Goal: Transaction & Acquisition: Download file/media

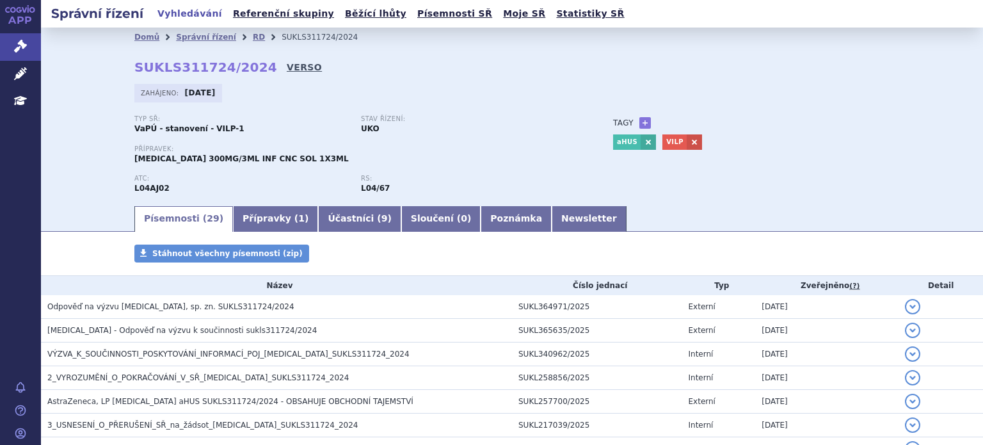
click at [287, 65] on link "VERSO" at bounding box center [304, 67] width 35 height 13
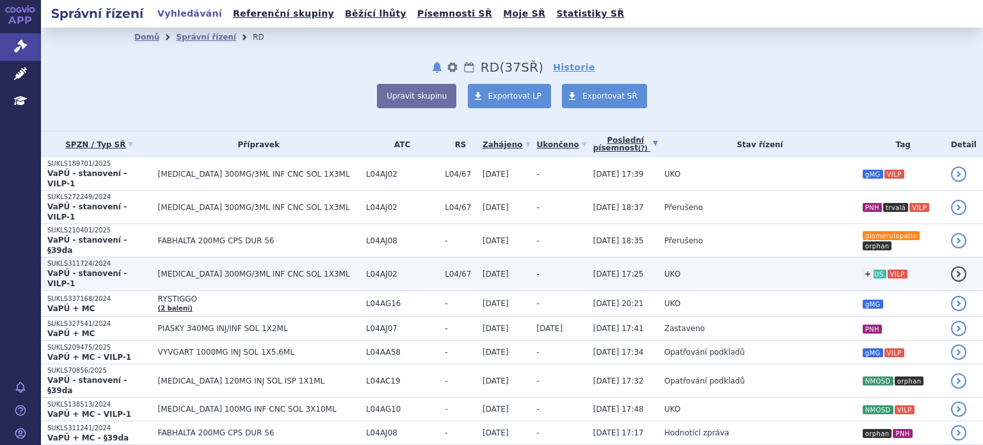
click at [909, 262] on div "+ Přidat aHUS VILP aHUS VILP" at bounding box center [903, 273] width 83 height 23
click at [822, 257] on td "UKO" at bounding box center [757, 273] width 198 height 33
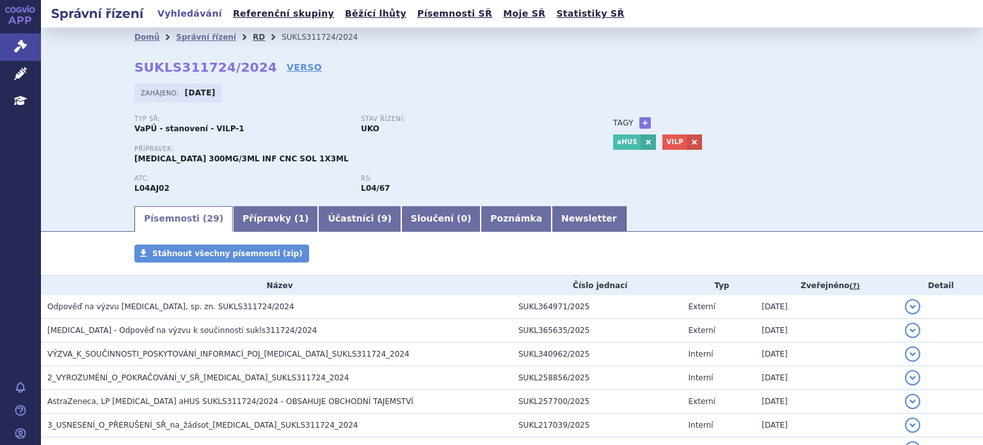
click at [253, 42] on link "RD" at bounding box center [259, 37] width 12 height 9
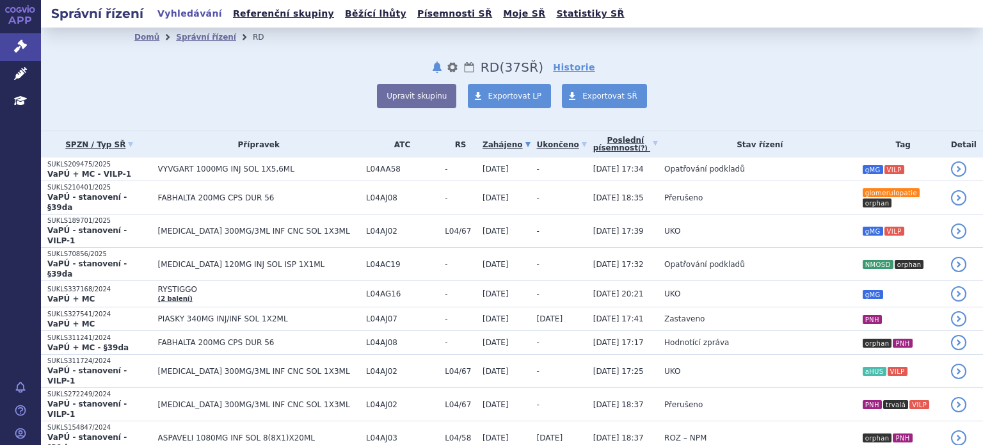
click at [892, 147] on th "Tag" at bounding box center [900, 144] width 89 height 26
click at [440, 97] on button "Upravit skupinu" at bounding box center [416, 96] width 79 height 24
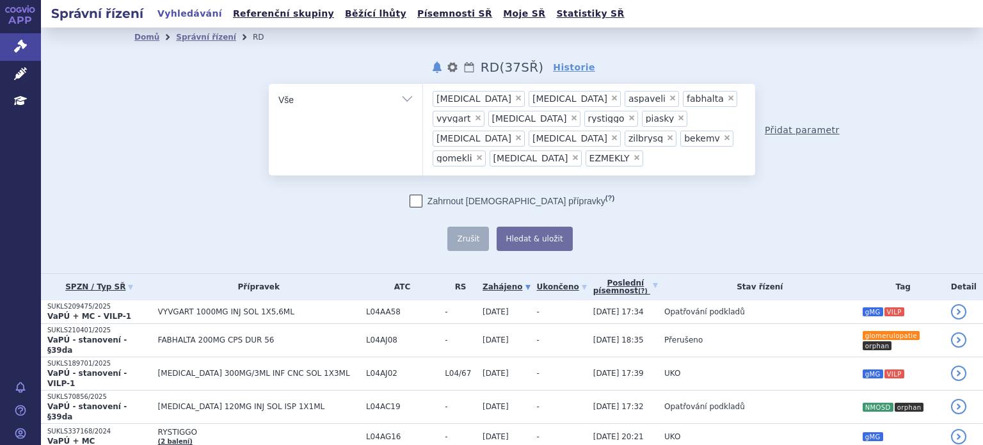
click at [812, 124] on link "Přidat parametr" at bounding box center [802, 130] width 75 height 13
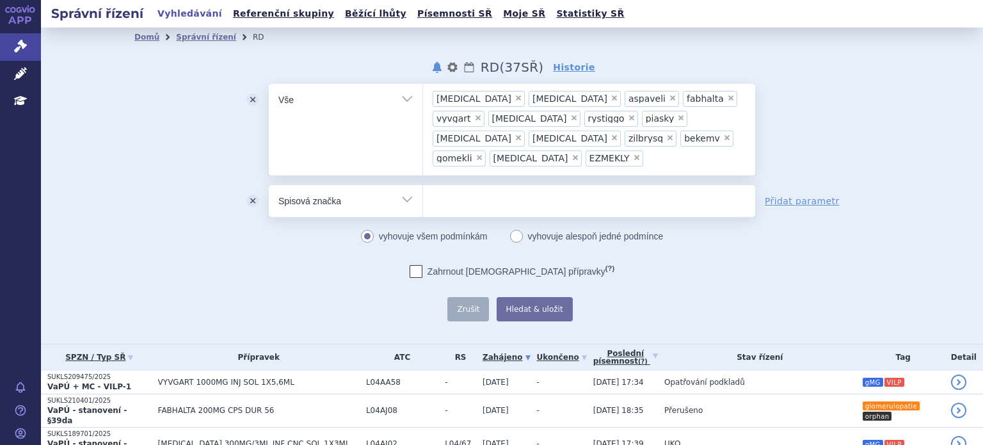
click at [402, 185] on select "Vše Spisová značka Typ SŘ Přípravek/SUKL kód Účastník/Držitel" at bounding box center [346, 199] width 154 height 29
select select "filter-tag"
click at [269, 185] on select "Vše Spisová značka Typ SŘ Přípravek/SUKL kód Účastník/Držitel" at bounding box center [346, 199] width 154 height 29
click at [443, 185] on ul at bounding box center [589, 198] width 332 height 27
click at [423, 184] on select at bounding box center [422, 200] width 1 height 32
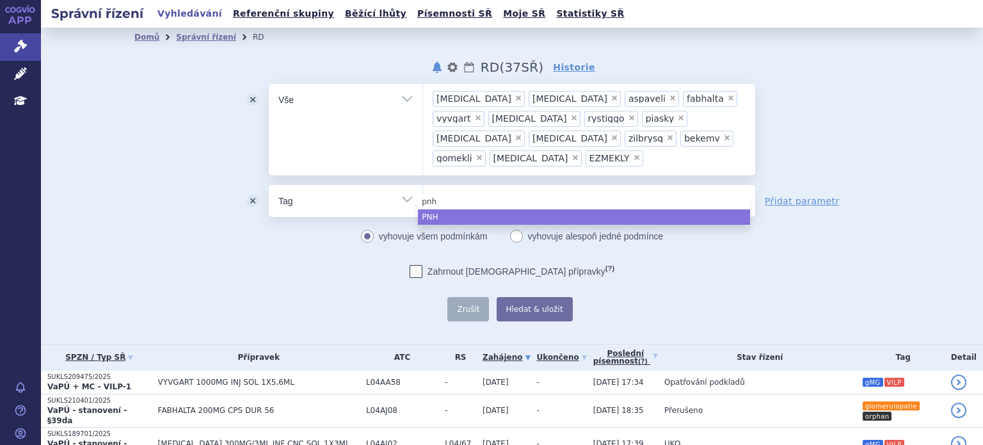
type input "pnh"
select select "978ee8fd-ee8e-47d0-8d55-0ab237a09a46"
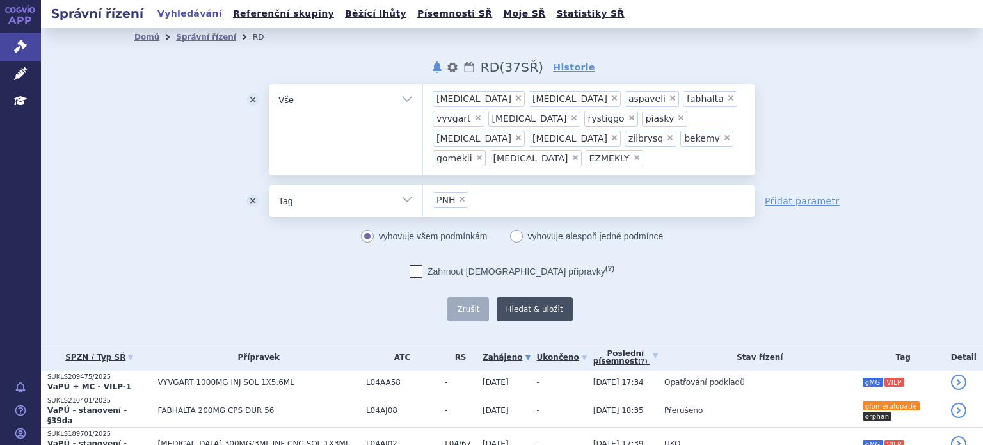
click at [535, 297] on button "Hledat & uložit" at bounding box center [535, 309] width 76 height 24
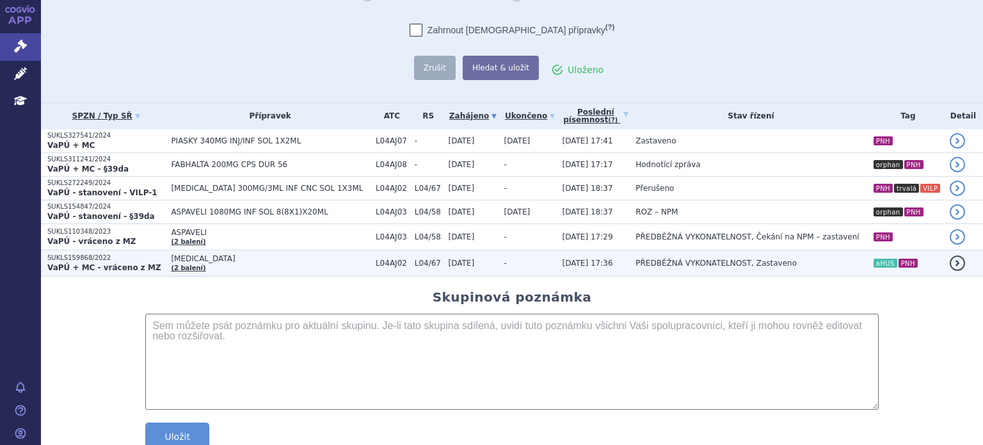
scroll to position [256, 0]
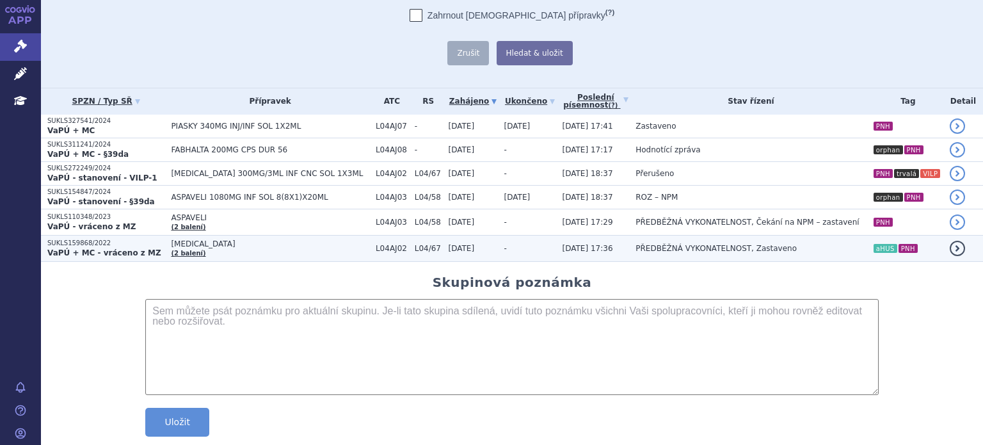
click at [95, 248] on strong "VaPÚ + MC - vráceno z MZ" at bounding box center [104, 252] width 114 height 9
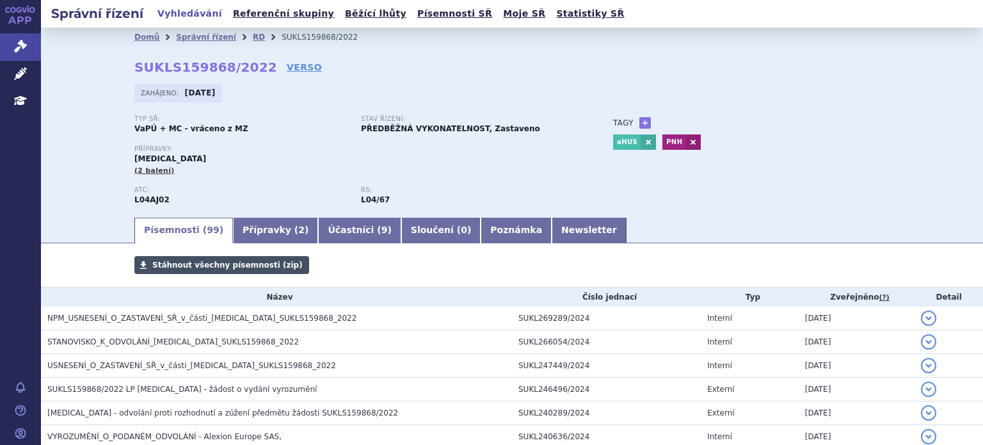
click at [246, 268] on span "Stáhnout všechny písemnosti (zip)" at bounding box center [227, 265] width 150 height 9
drag, startPoint x: 116, startPoint y: 5, endPoint x: 661, endPoint y: 59, distance: 548.0
click at [662, 59] on div "Domů Správní řízení RD SUKLS159868/2022 SUKLS159868/2022 VERSO Zahájeno: 01.08.…" at bounding box center [512, 131] width 807 height 169
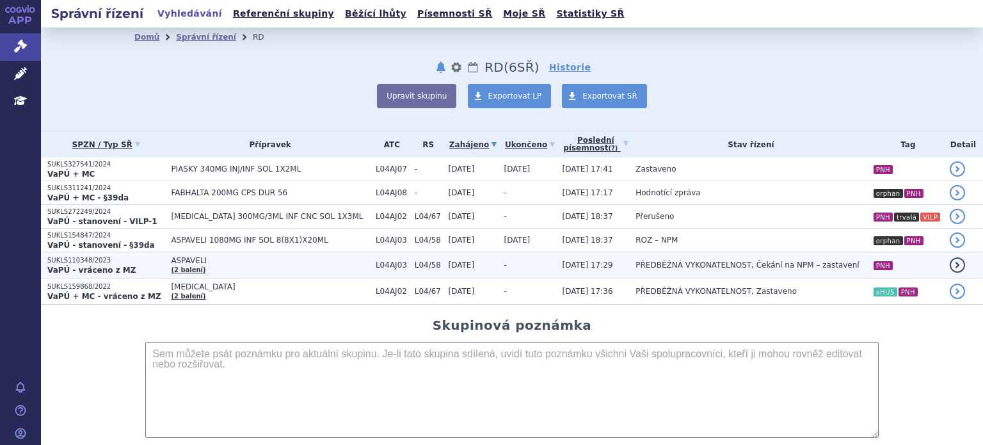
click at [237, 262] on span "ASPAVELI" at bounding box center [270, 260] width 198 height 9
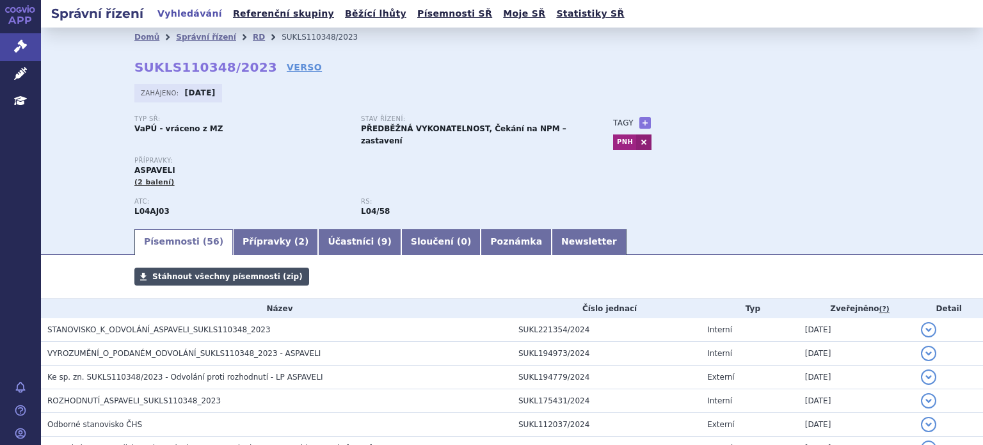
click at [210, 272] on span "Stáhnout všechny písemnosti (zip)" at bounding box center [227, 276] width 150 height 9
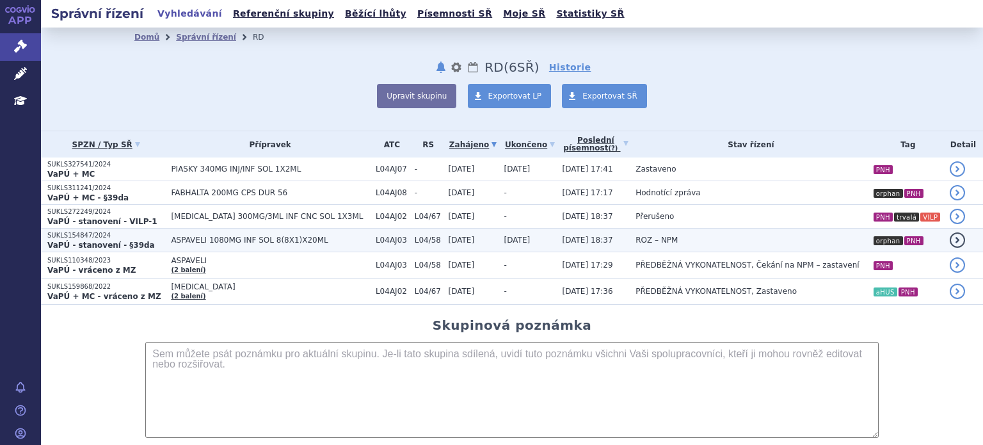
click at [232, 239] on span "ASPAVELI 1080MG INF SOL 8(8X1)X20ML" at bounding box center [270, 240] width 198 height 9
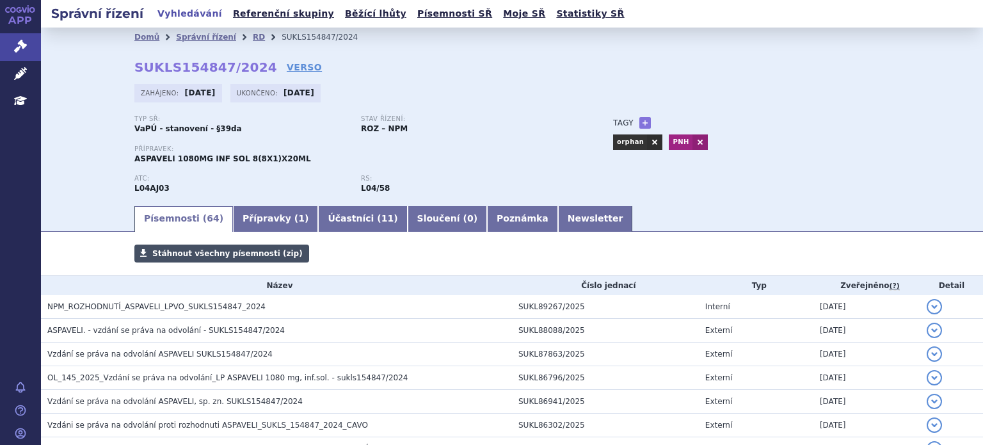
click at [205, 257] on span "Stáhnout všechny písemnosti (zip)" at bounding box center [227, 253] width 150 height 9
click at [527, 76] on div "Domů Správní řízení RD SUKLS154847/2024 SUKLS154847/2024 VERSO Zahájeno: 21.06.…" at bounding box center [512, 125] width 807 height 157
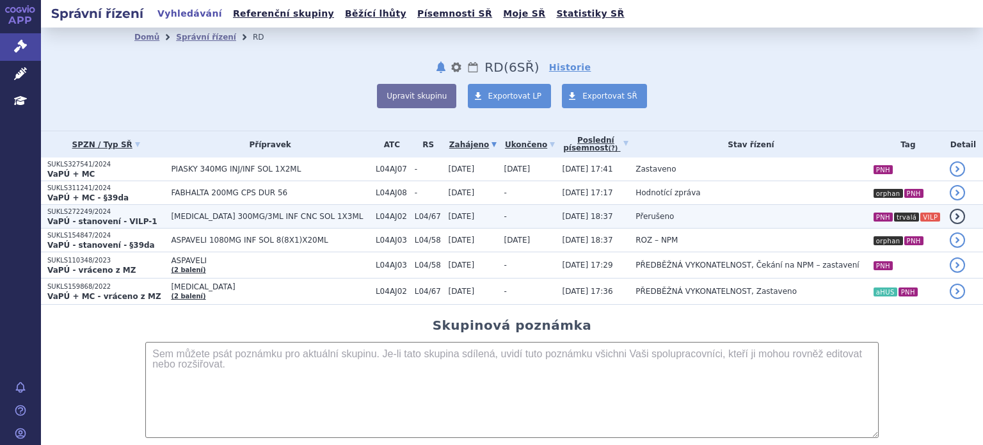
click at [192, 218] on span "[MEDICAL_DATA] 300MG/3ML INF CNC SOL 1X3ML" at bounding box center [270, 216] width 198 height 9
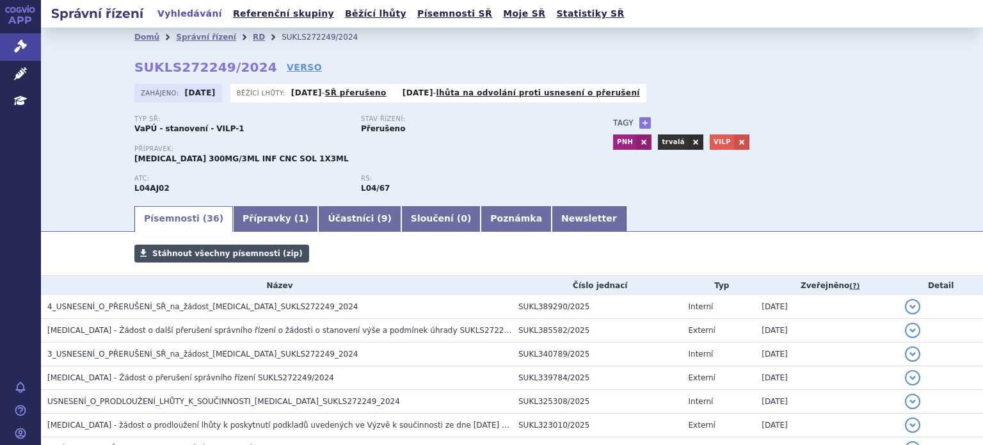
click at [203, 258] on span "Stáhnout všechny písemnosti (zip)" at bounding box center [227, 253] width 150 height 9
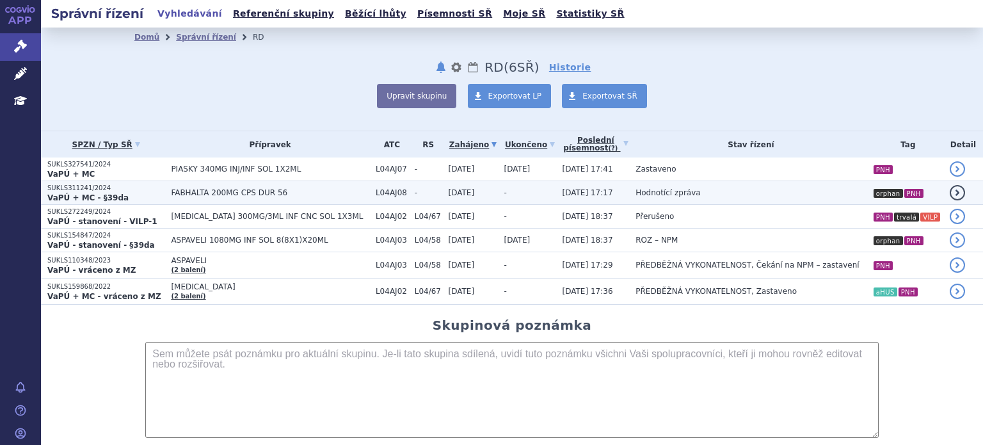
click at [233, 187] on td "FABHALTA 200MG CPS DUR 56" at bounding box center [267, 193] width 205 height 24
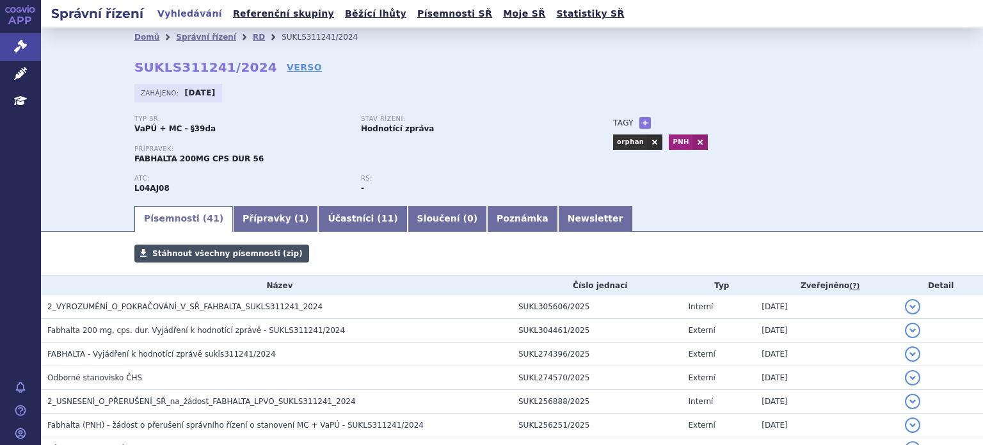
click at [178, 253] on span "Stáhnout všechny písemnosti (zip)" at bounding box center [227, 253] width 150 height 9
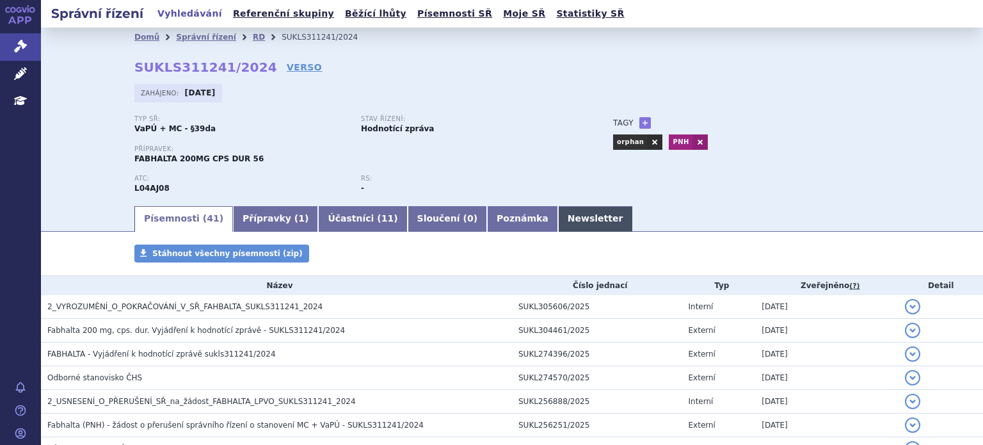
click at [558, 225] on link "Newsletter" at bounding box center [595, 219] width 75 height 26
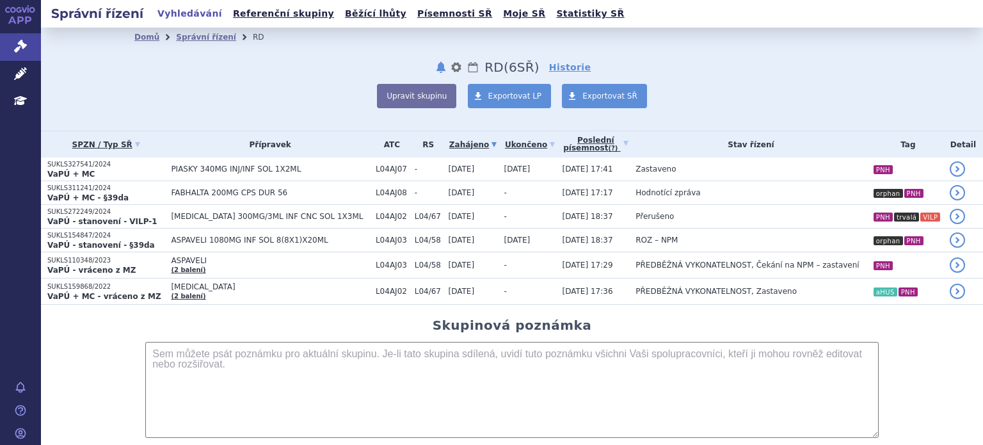
click at [182, 92] on div "Upravit skupinu Exportovat LP Exportovat SŘ" at bounding box center [511, 96] width 755 height 24
click at [409, 101] on button "Upravit skupinu" at bounding box center [416, 96] width 79 height 24
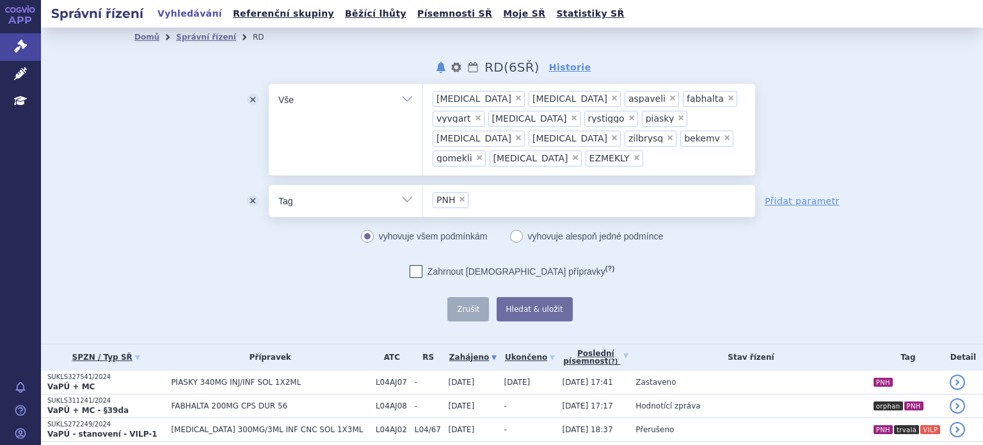
click at [249, 185] on button "odstranit" at bounding box center [253, 201] width 32 height 32
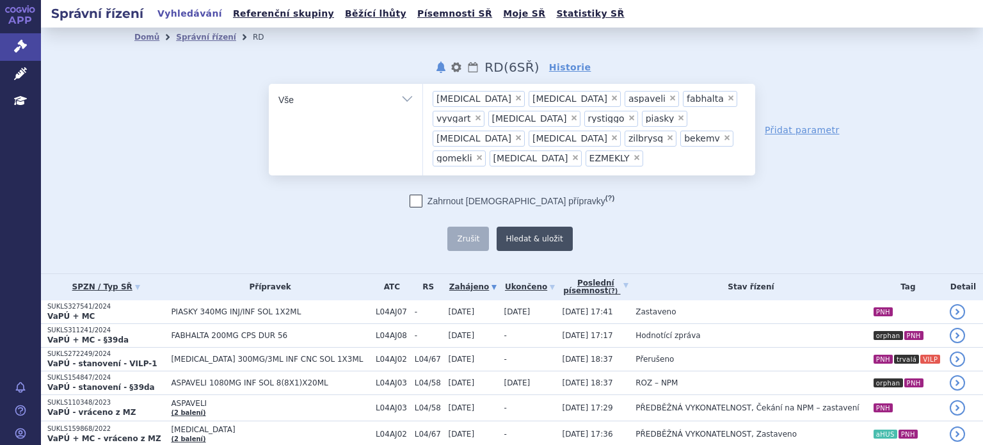
click at [530, 227] on button "Hledat & uložit" at bounding box center [535, 239] width 76 height 24
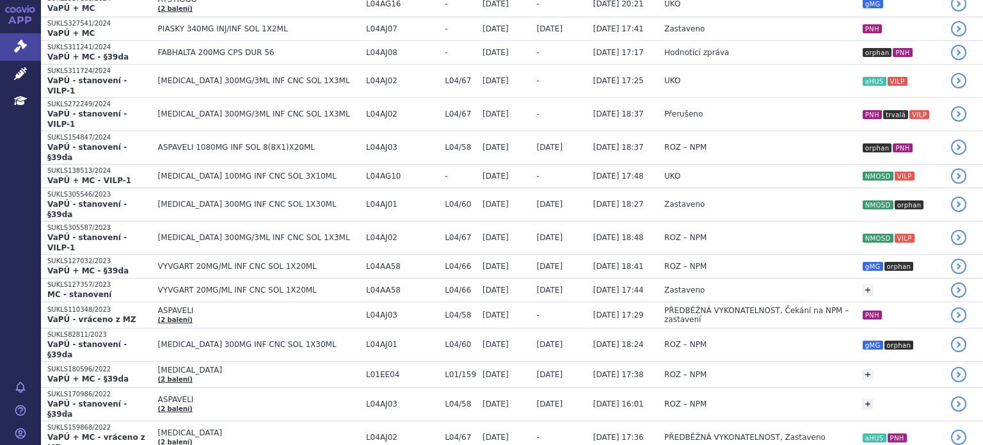
scroll to position [512, 0]
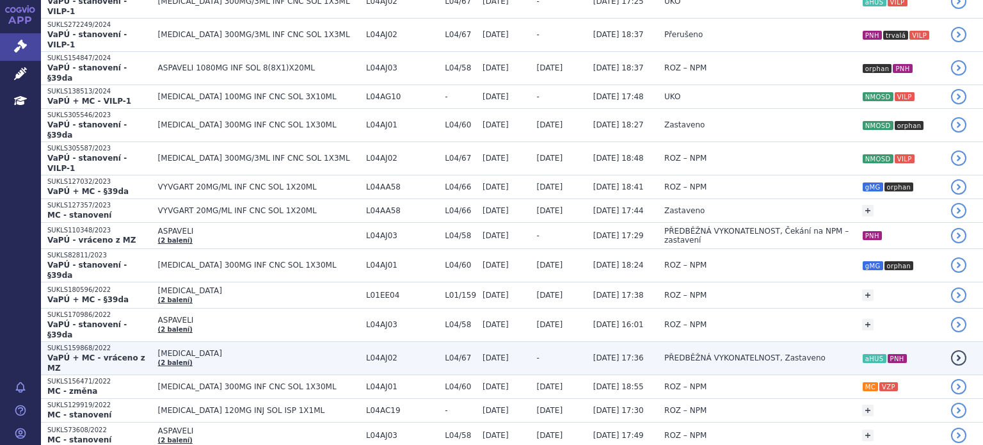
click at [264, 341] on td "ULTOMIRIS (2 balení)" at bounding box center [256, 357] width 208 height 33
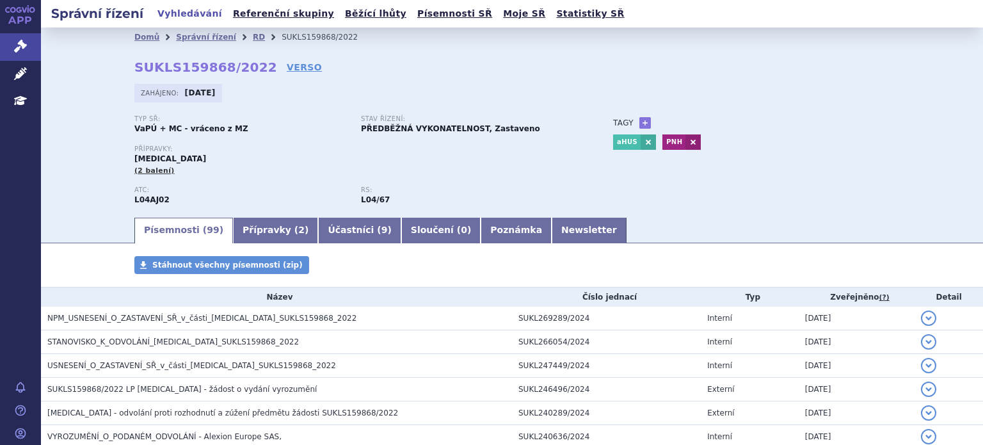
click at [264, 134] on div "Typ SŘ: VaPÚ + MC - vráceno z MZ" at bounding box center [247, 124] width 227 height 19
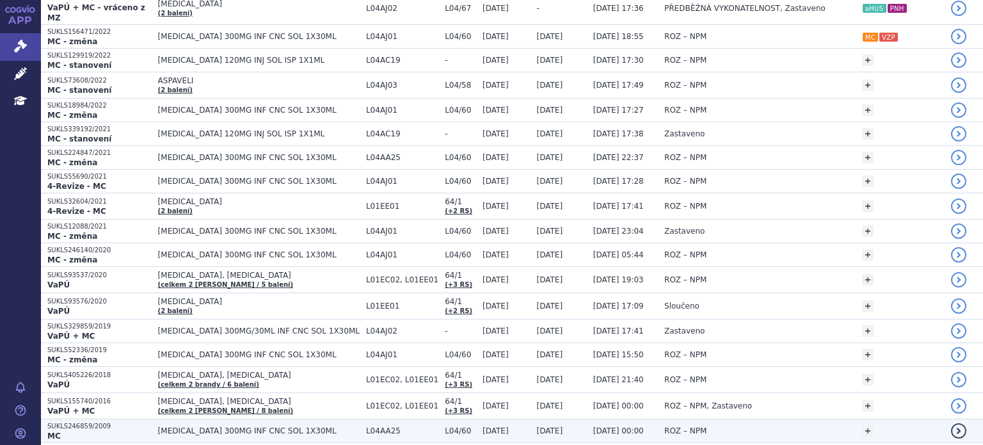
scroll to position [768, 0]
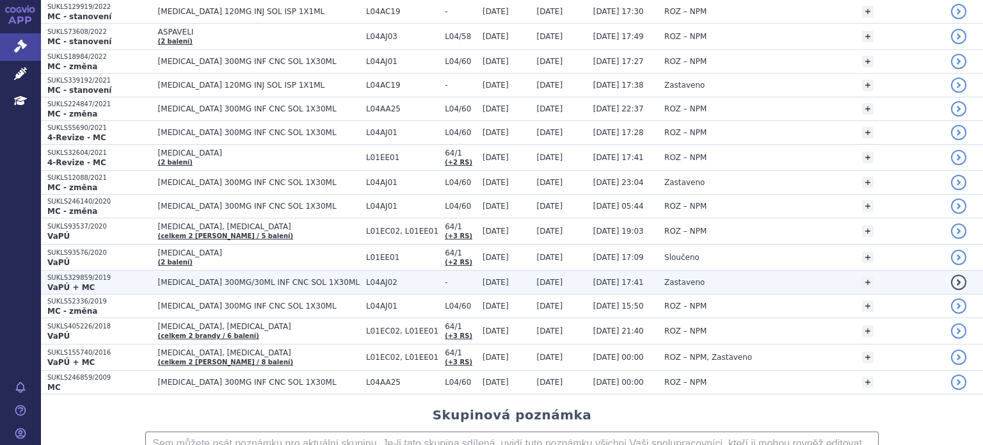
click at [122, 273] on p "SUKLS329859/2019" at bounding box center [99, 277] width 104 height 9
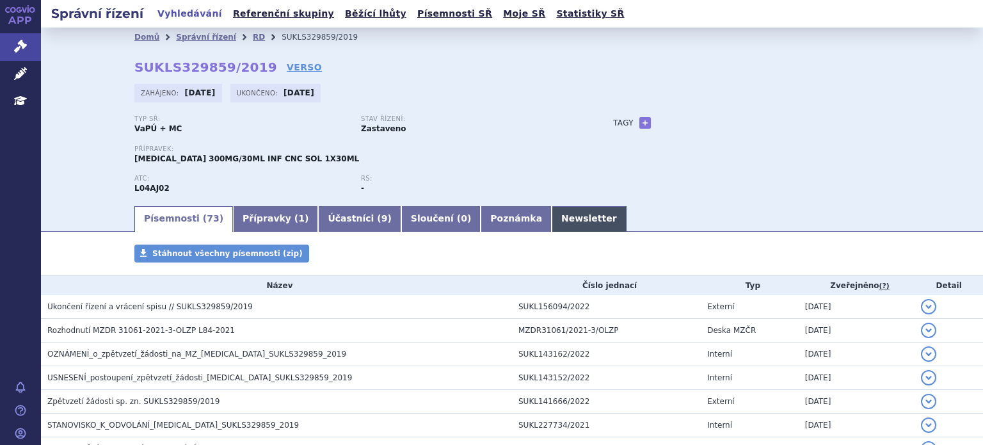
click at [552, 217] on link "Newsletter" at bounding box center [589, 219] width 75 height 26
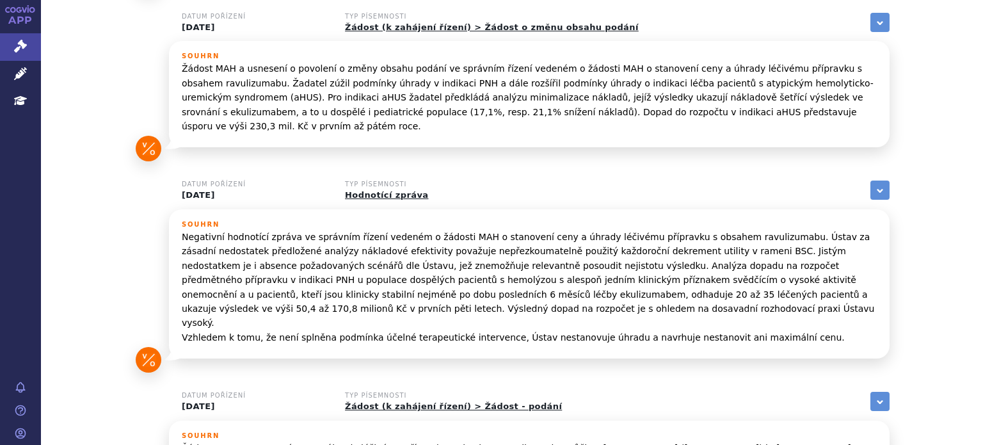
scroll to position [1260, 0]
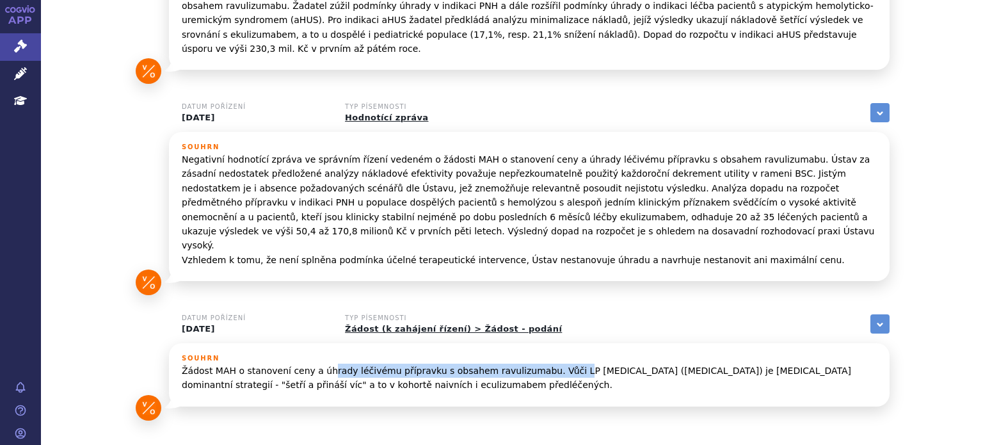
drag, startPoint x: 316, startPoint y: 305, endPoint x: 537, endPoint y: 299, distance: 221.6
click at [537, 364] on p "Žádost MAH o stanovení ceny a úhrady léčivému přípravku s obsahem ravulizumabu.…" at bounding box center [529, 378] width 695 height 29
click at [460, 364] on p "Žádost MAH o stanovení ceny a úhrady léčivému přípravku s obsahem ravulizumabu.…" at bounding box center [529, 378] width 695 height 29
click at [261, 152] on p "Negativní hodnotící zpráva ve správním řízení vedeném o žádosti MAH o stanovení…" at bounding box center [529, 209] width 695 height 115
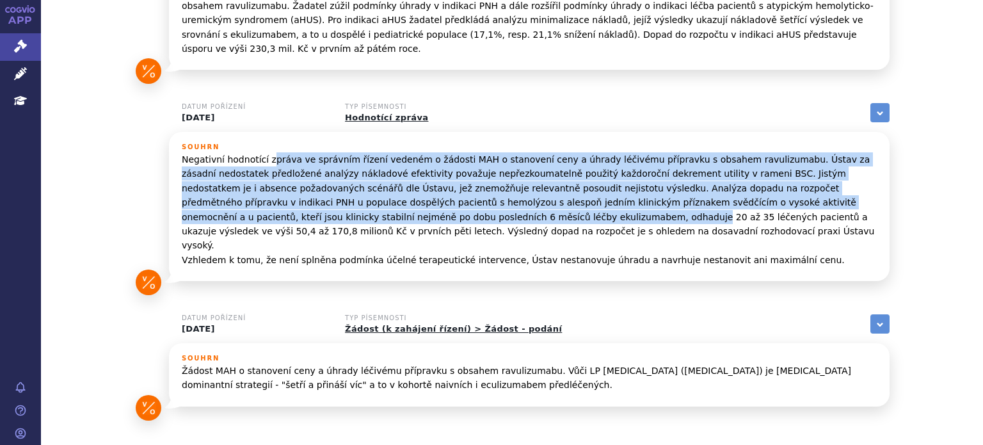
drag, startPoint x: 261, startPoint y: 104, endPoint x: 275, endPoint y: 157, distance: 55.0
click at [275, 157] on p "Negativní hodnotící zpráva ve správním řízení vedeném o žádosti MAH o stanovení…" at bounding box center [529, 209] width 695 height 115
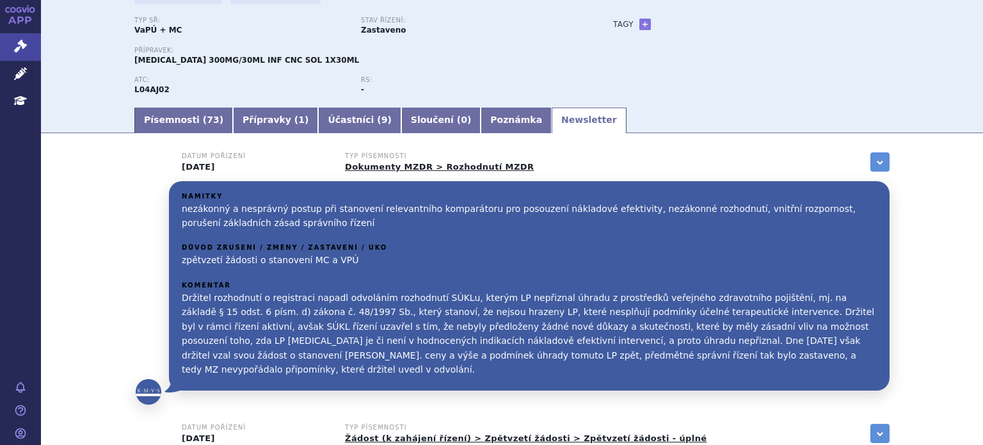
scroll to position [0, 0]
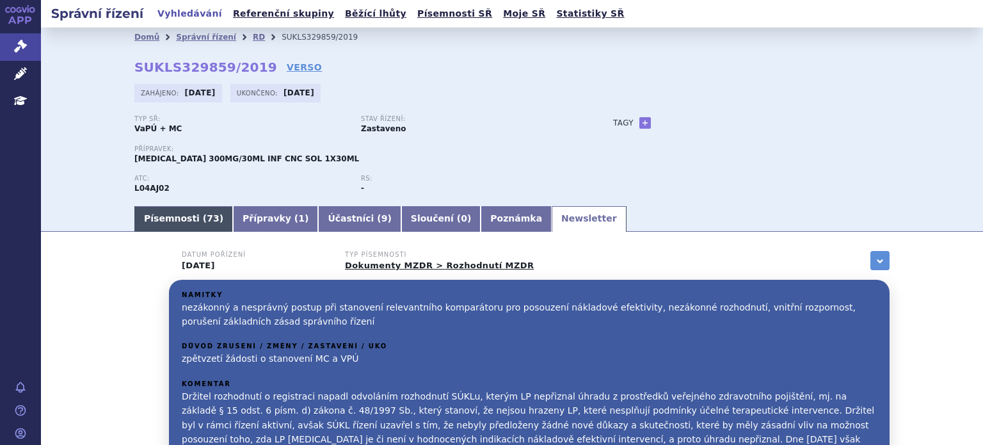
click at [182, 222] on link "Písemnosti ( 73 )" at bounding box center [183, 219] width 99 height 26
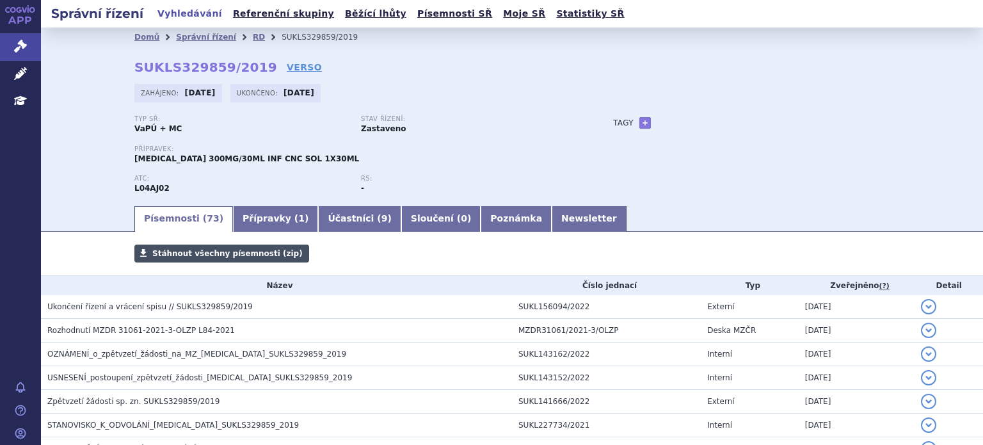
click at [251, 255] on span "Stáhnout všechny písemnosti (zip)" at bounding box center [227, 253] width 150 height 9
click at [814, 64] on div "Domů Správní řízení RD SUKLS329859/2019 SUKLS329859/2019 VERSO [GEOGRAPHIC_DATA…" at bounding box center [512, 125] width 807 height 157
click at [163, 255] on span "Stáhnout všechny písemnosti (zip)" at bounding box center [227, 253] width 150 height 9
click at [668, 230] on ul "Písemnosti ( 73 ) Přípravky ( 1 ) Účastníci ( 9 ) Sloučení ( 0 ) Poznámka Newsl…" at bounding box center [511, 218] width 755 height 27
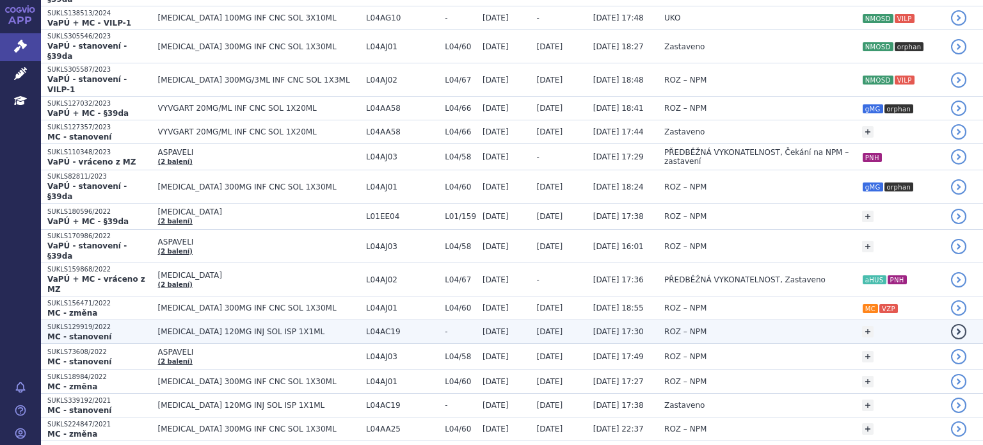
scroll to position [384, 0]
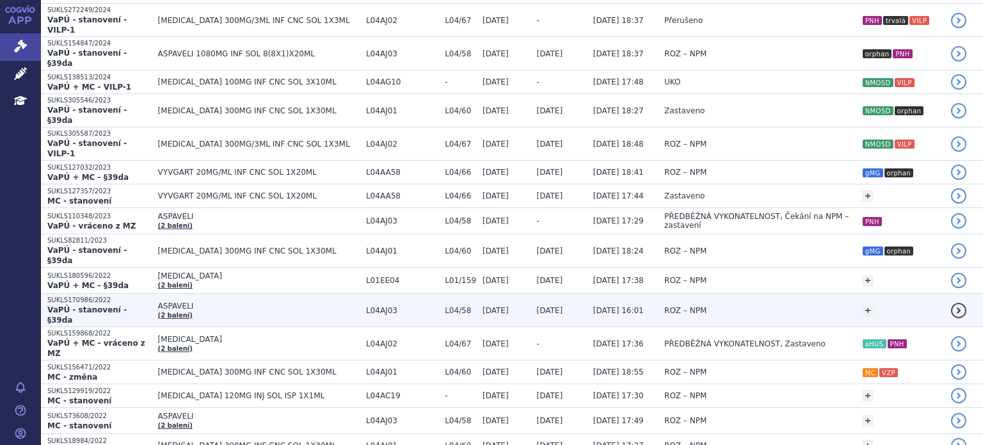
click at [243, 301] on span "ASPAVELI" at bounding box center [259, 305] width 202 height 9
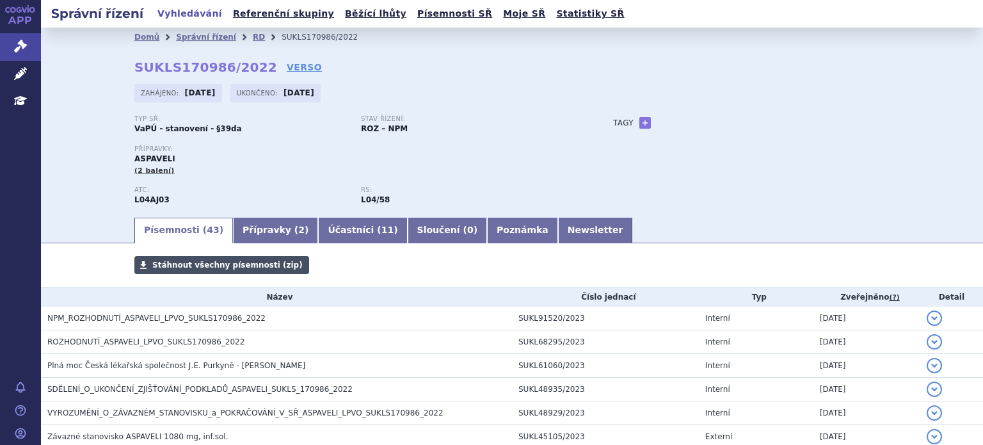
click at [237, 268] on span "Stáhnout všechny písemnosti (zip)" at bounding box center [227, 265] width 150 height 9
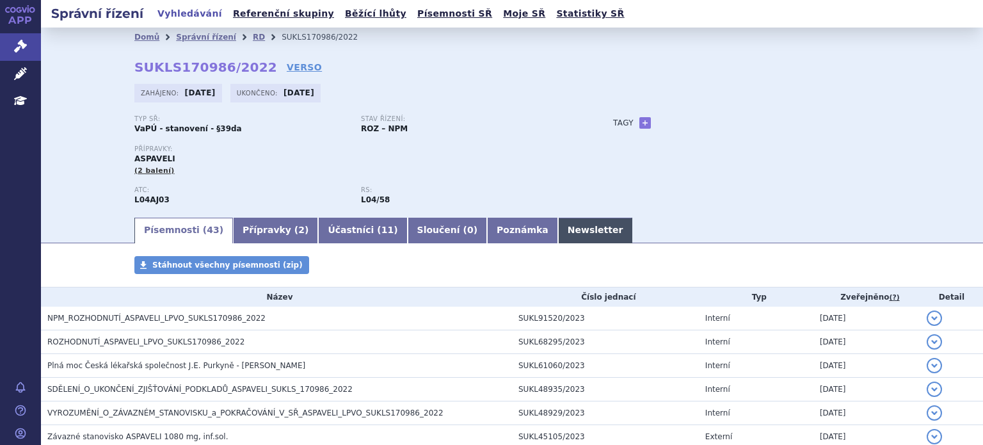
click at [558, 229] on link "Newsletter" at bounding box center [595, 231] width 75 height 26
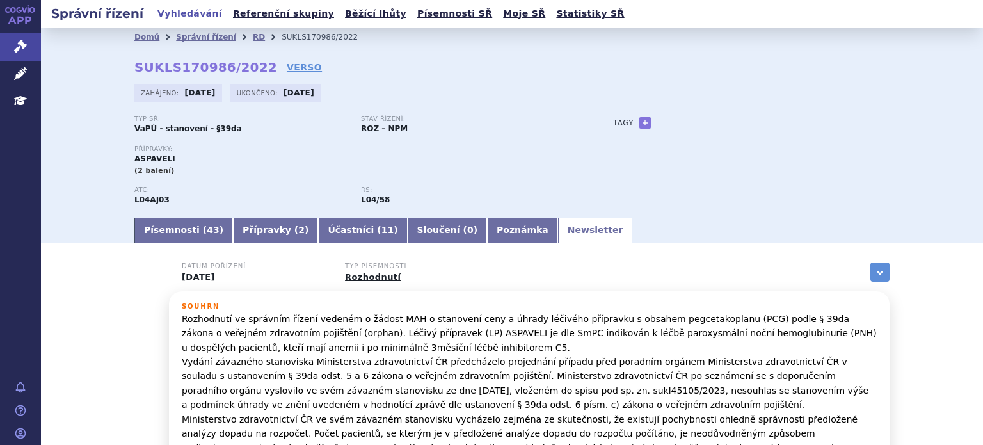
click at [586, 109] on div "Zahájeno: [DATE] Ukončeno: [DATE]" at bounding box center [511, 96] width 755 height 25
click at [169, 232] on link "Písemnosti ( 43 )" at bounding box center [183, 231] width 99 height 26
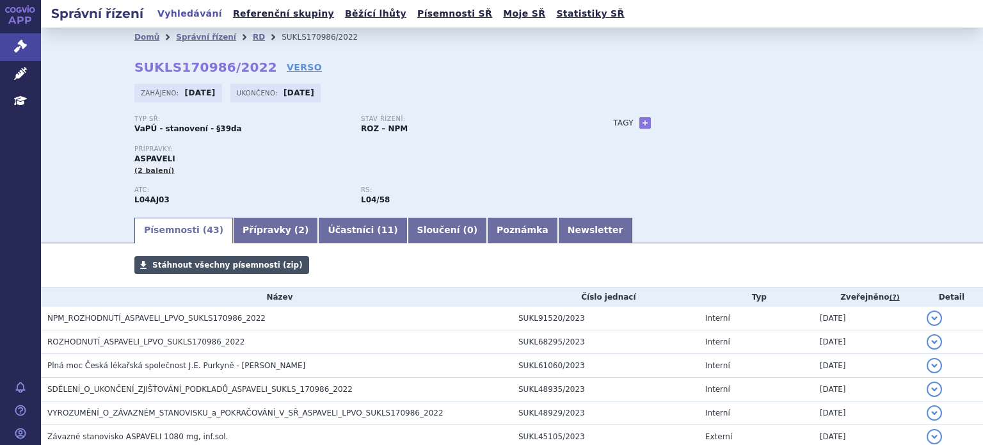
click at [253, 268] on span "Stáhnout všechny písemnosti (zip)" at bounding box center [227, 265] width 150 height 9
click at [545, 125] on div "Stav řízení: ROZ – NPM" at bounding box center [474, 124] width 227 height 19
click at [301, 181] on div "Přípravky: ASPAVELI (2 balení)" at bounding box center [360, 165] width 453 height 41
click at [228, 269] on span "Stáhnout všechny písemnosti (zip)" at bounding box center [227, 265] width 150 height 9
click at [882, 182] on div "Typ SŘ: VaPÚ - stanovení - §39da Stav řízení: ROZ – NPM Přípravky: [GEOGRAPHIC_…" at bounding box center [511, 165] width 755 height 100
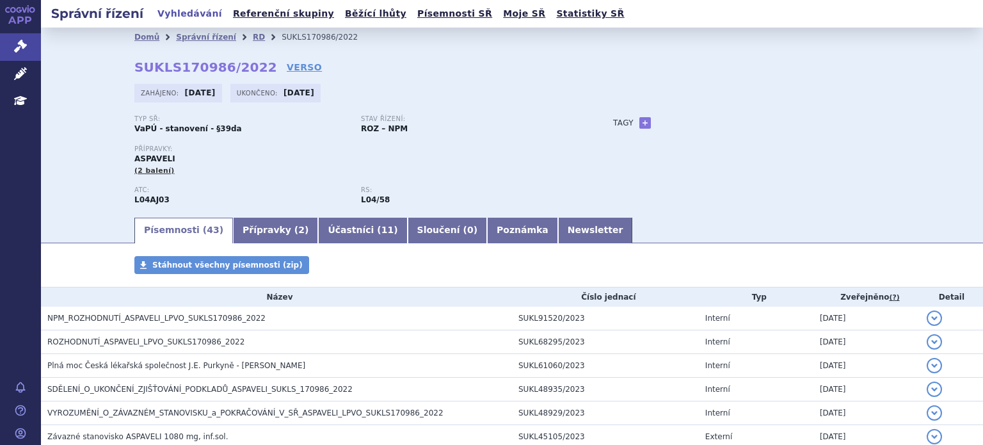
click at [311, 267] on div "Stáhnout všechny písemnosti (zip)" at bounding box center [512, 271] width 807 height 31
drag, startPoint x: 825, startPoint y: 188, endPoint x: 835, endPoint y: 169, distance: 20.9
click at [824, 188] on div "Typ SŘ: VaPÚ - stanovení - §39da Stav řízení: ROZ – NPM Přípravky: [GEOGRAPHIC_…" at bounding box center [511, 165] width 755 height 100
click at [556, 87] on div "Zahájeno: 15.08.2022 Ukončeno: 05.04.2023" at bounding box center [511, 96] width 755 height 25
